Goal: Information Seeking & Learning: Learn about a topic

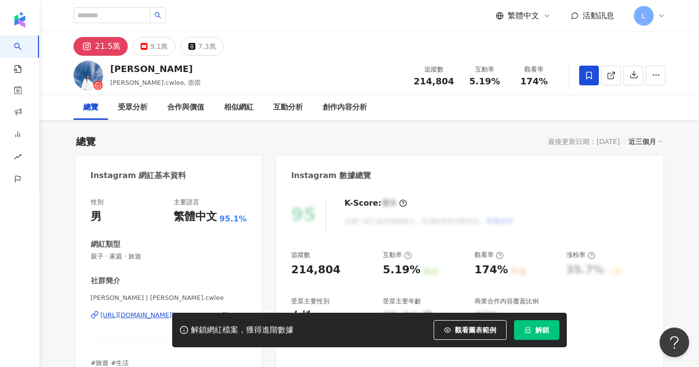
click at [349, 135] on div "總覽 最後更新日期：[DATE] 近三個月" at bounding box center [369, 142] width 587 height 14
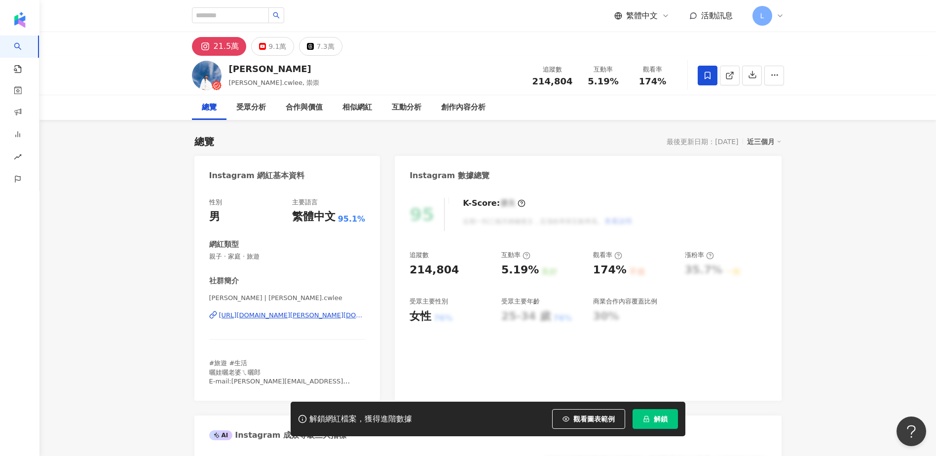
click at [389, 50] on div "21.5萬 9.1萬 7.3萬" at bounding box center [487, 44] width 631 height 24
